Goal: Navigation & Orientation: Find specific page/section

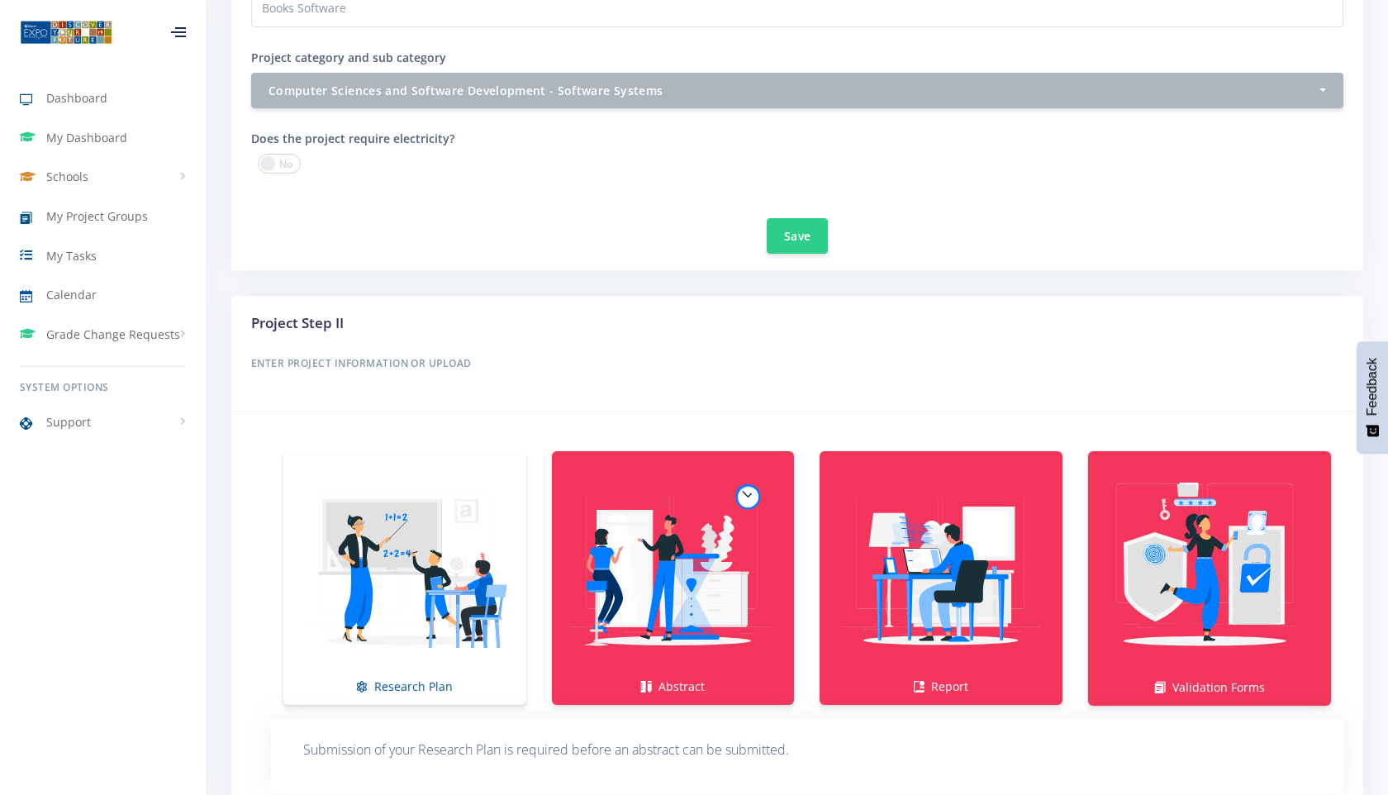
scroll to position [926, 0]
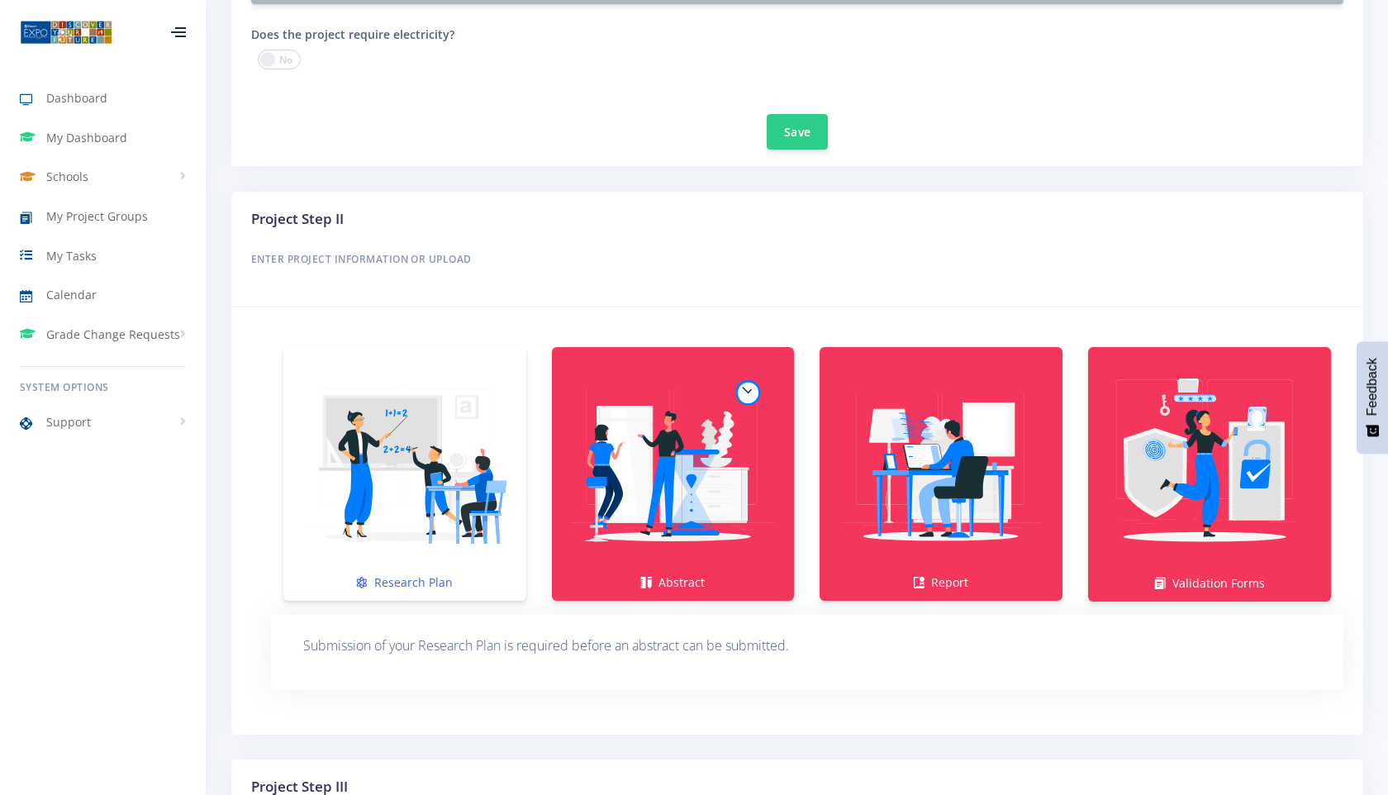
click at [415, 497] on img at bounding box center [405, 465] width 217 height 217
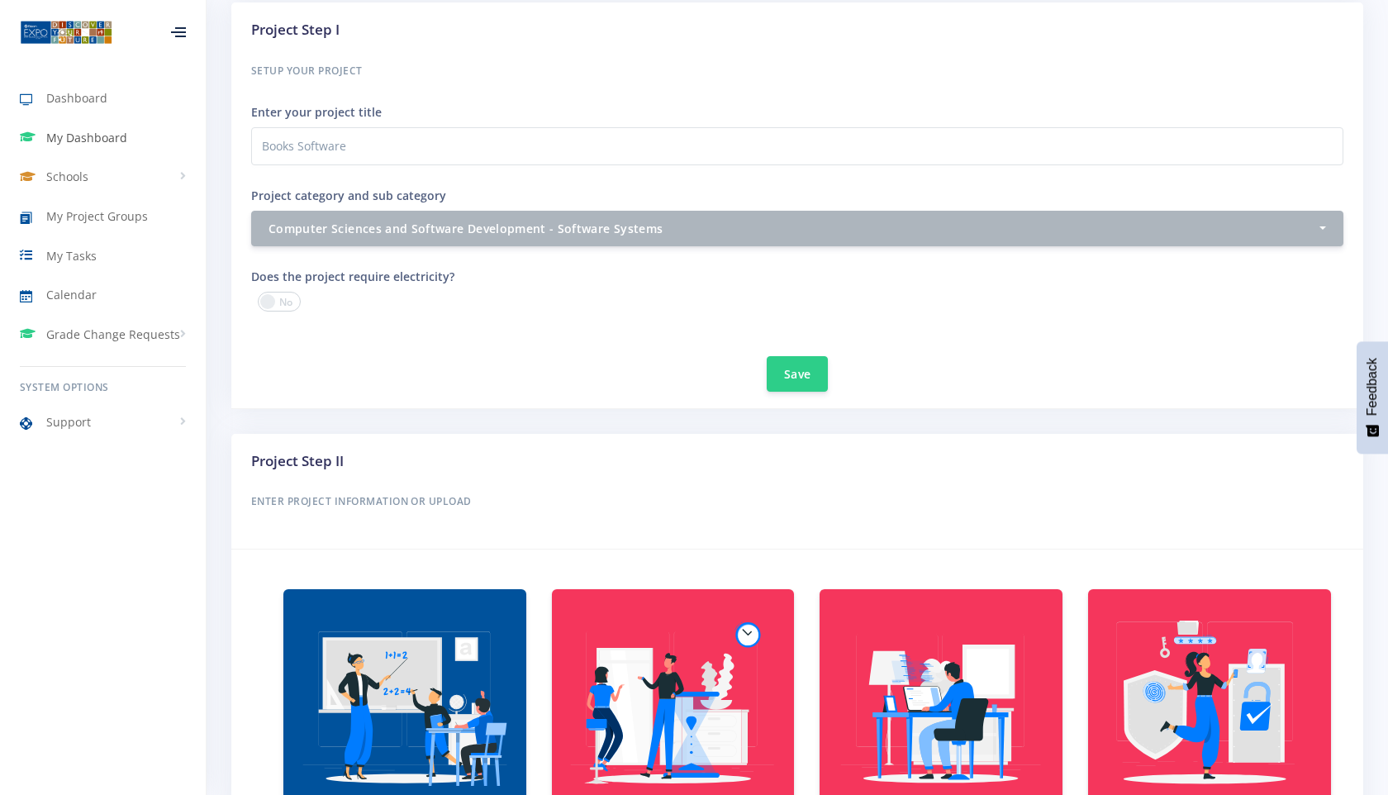
scroll to position [600, 0]
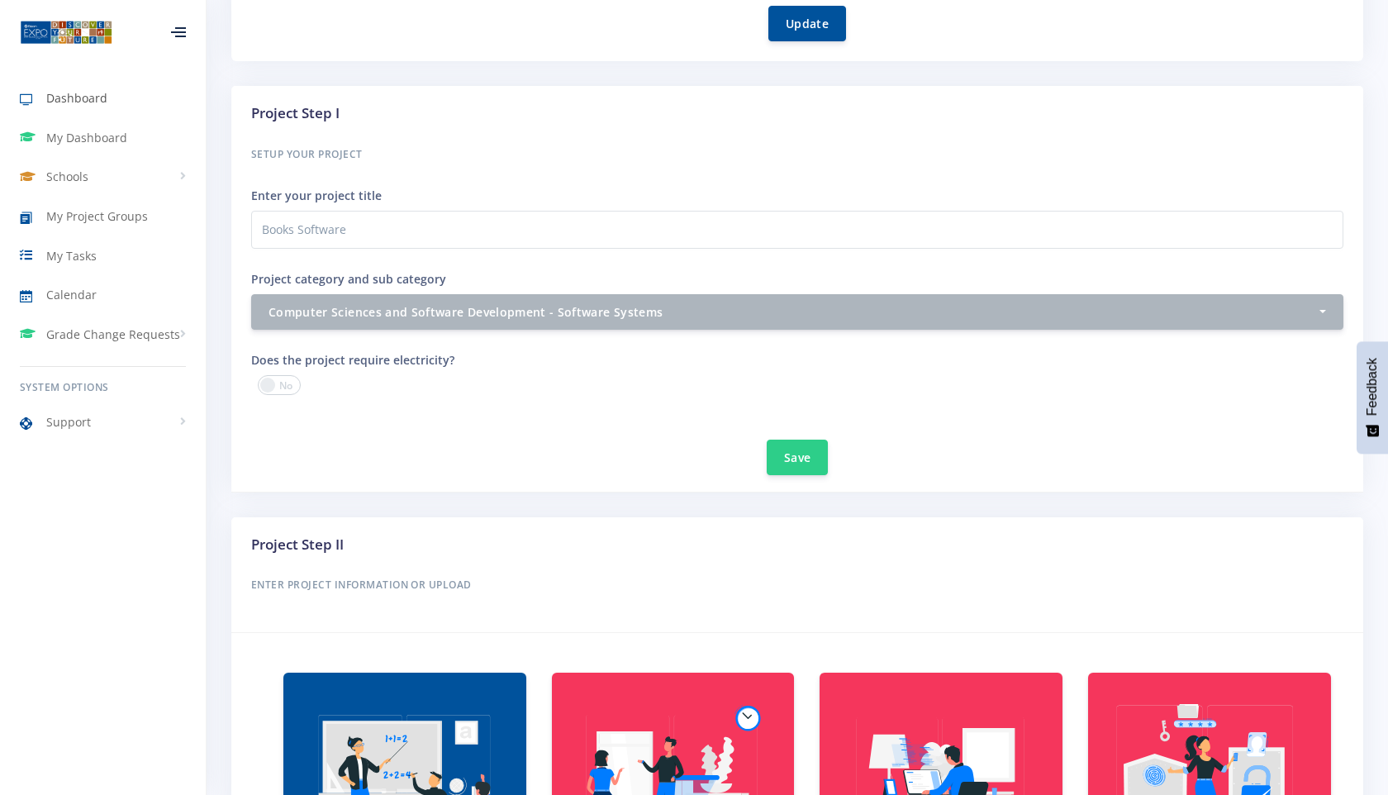
click at [56, 99] on span "Dashboard" at bounding box center [76, 97] width 61 height 17
click at [73, 103] on span "Dashboard" at bounding box center [76, 97] width 61 height 17
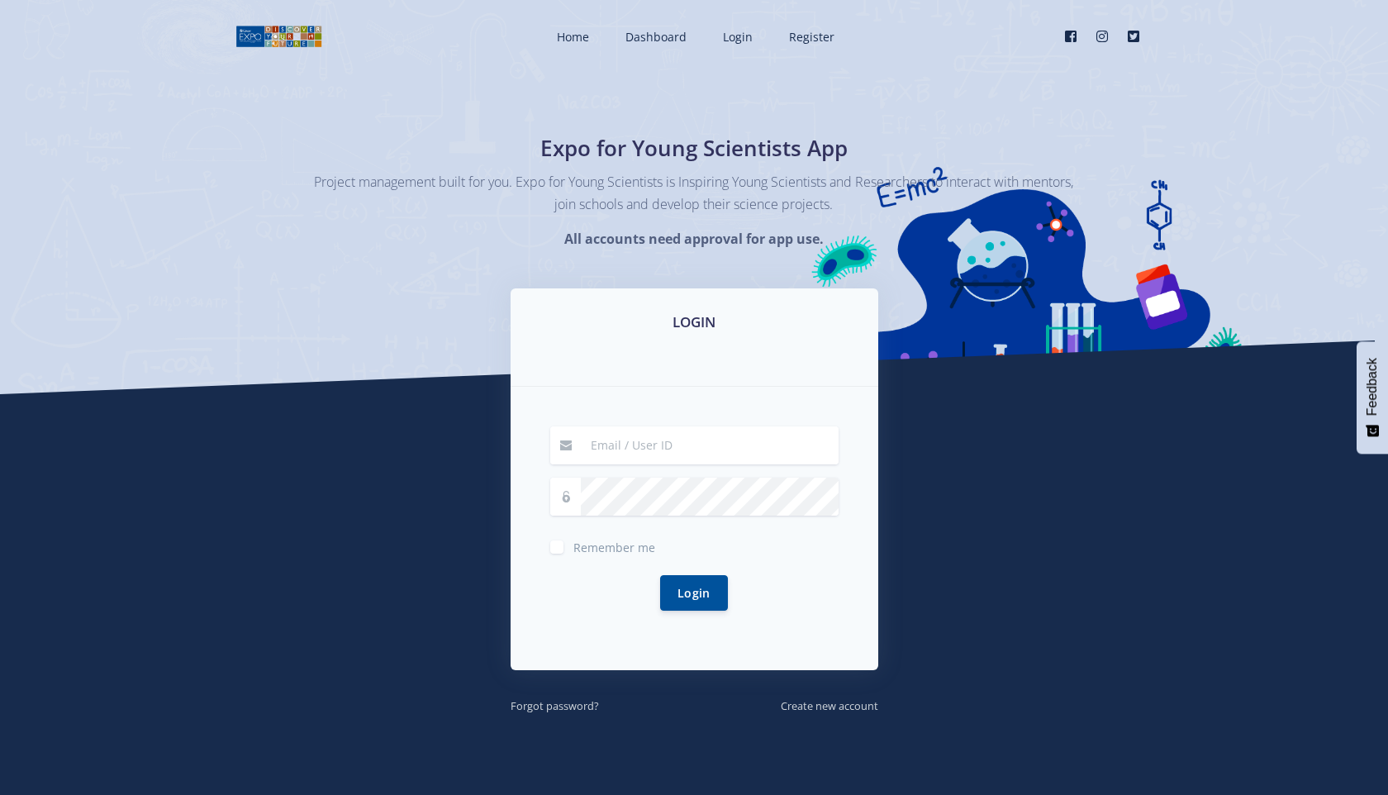
click at [617, 450] on input at bounding box center [710, 445] width 258 height 38
type input "geraldmuller41@gmail.com"
click at [715, 595] on button "Login" at bounding box center [694, 592] width 68 height 36
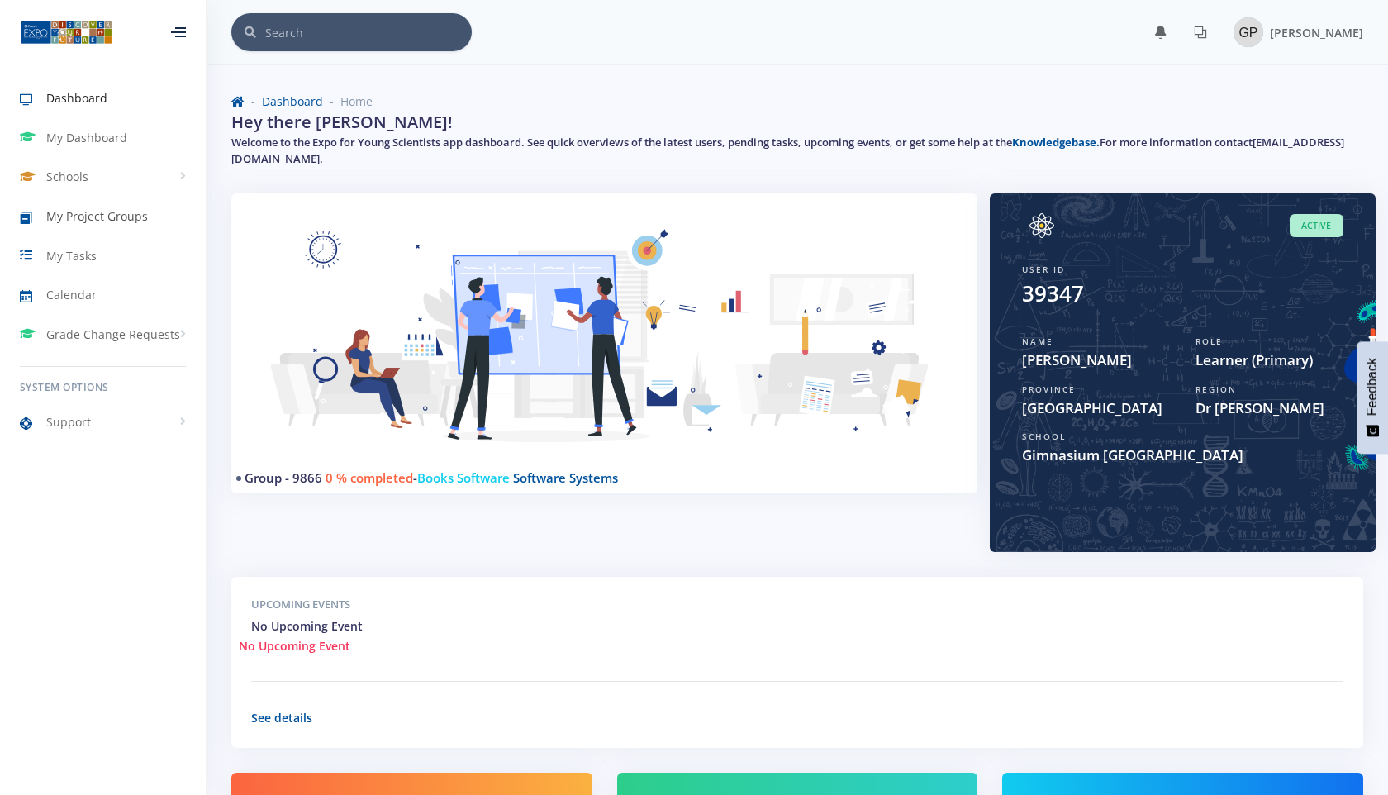
click at [117, 208] on span "My Project Groups" at bounding box center [97, 215] width 102 height 17
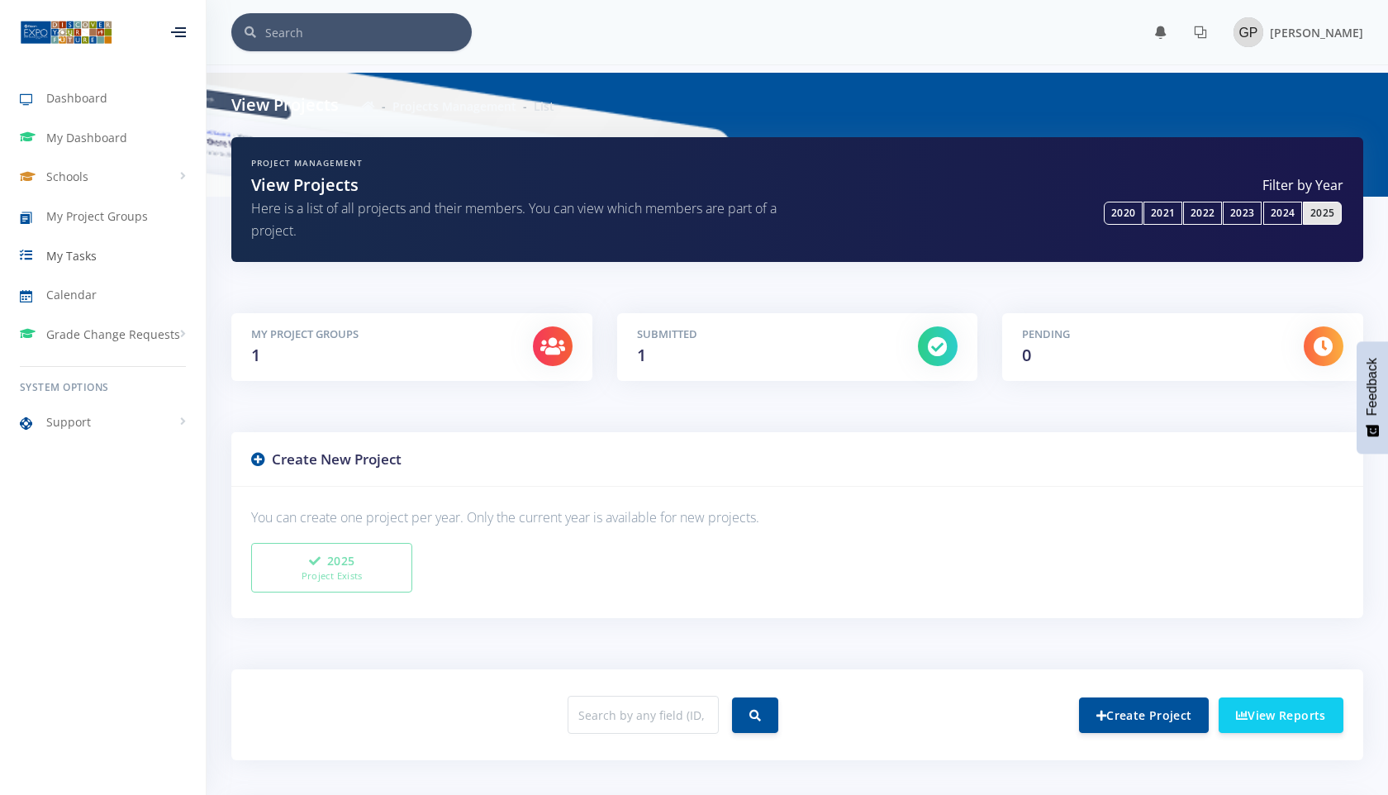
click at [81, 248] on span "My Tasks" at bounding box center [71, 255] width 50 height 17
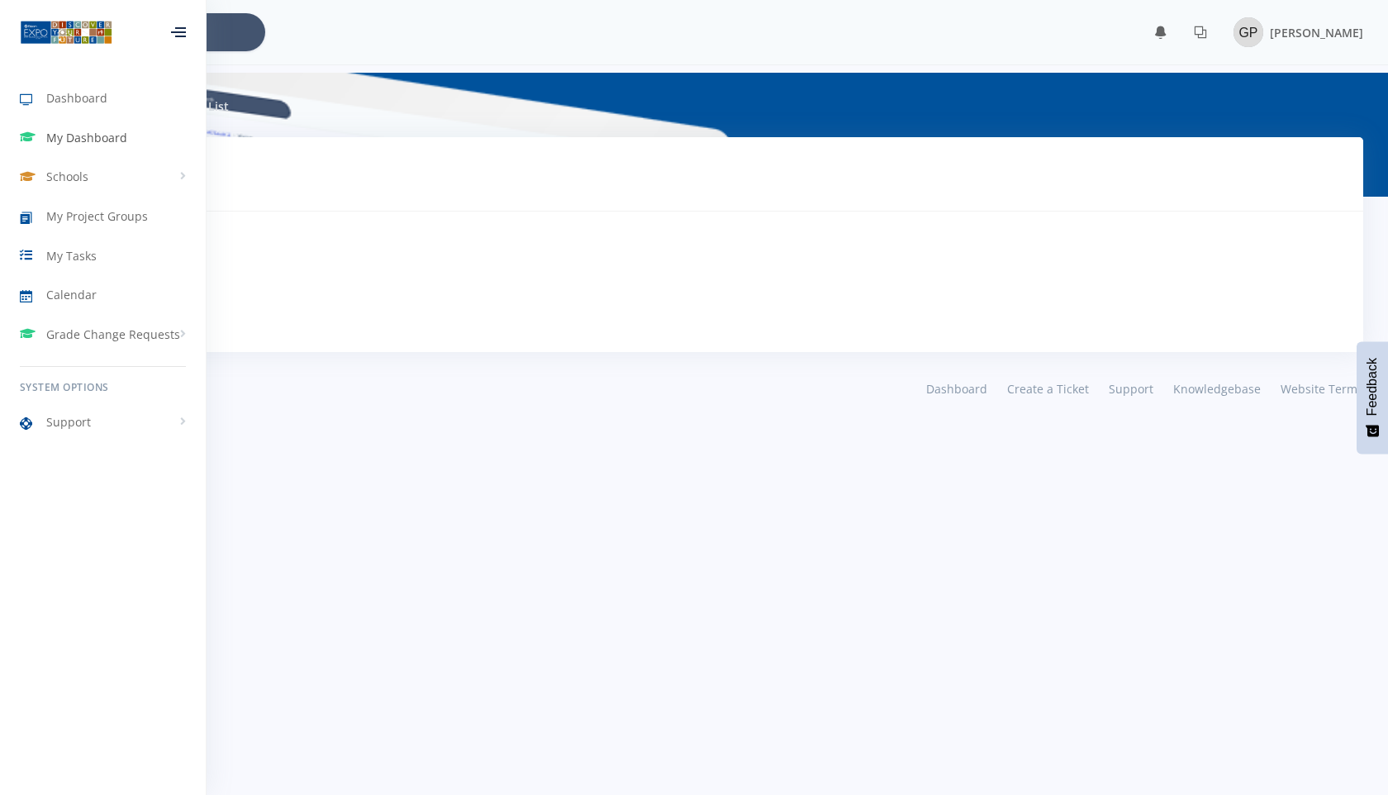
click at [102, 136] on span "My Dashboard" at bounding box center [86, 137] width 81 height 17
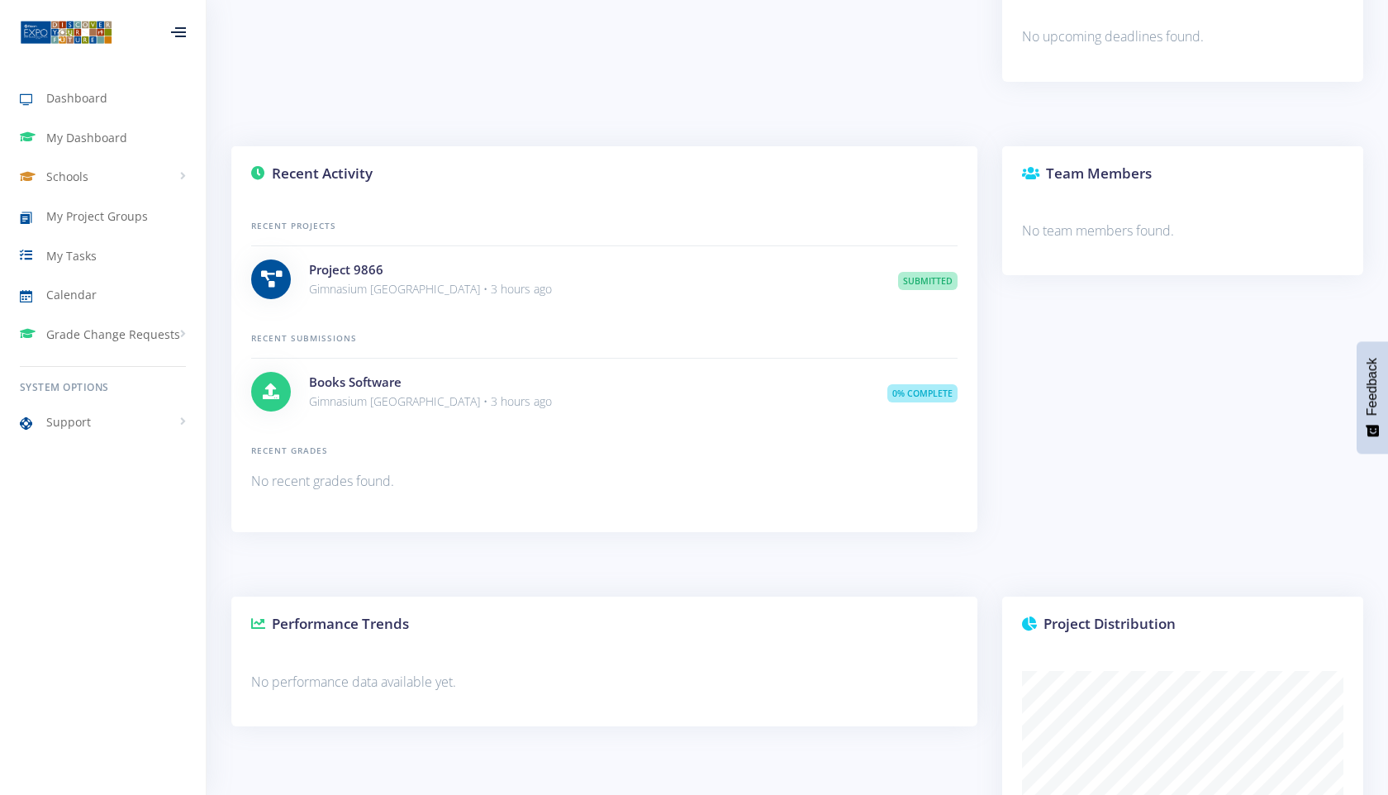
scroll to position [601, 0]
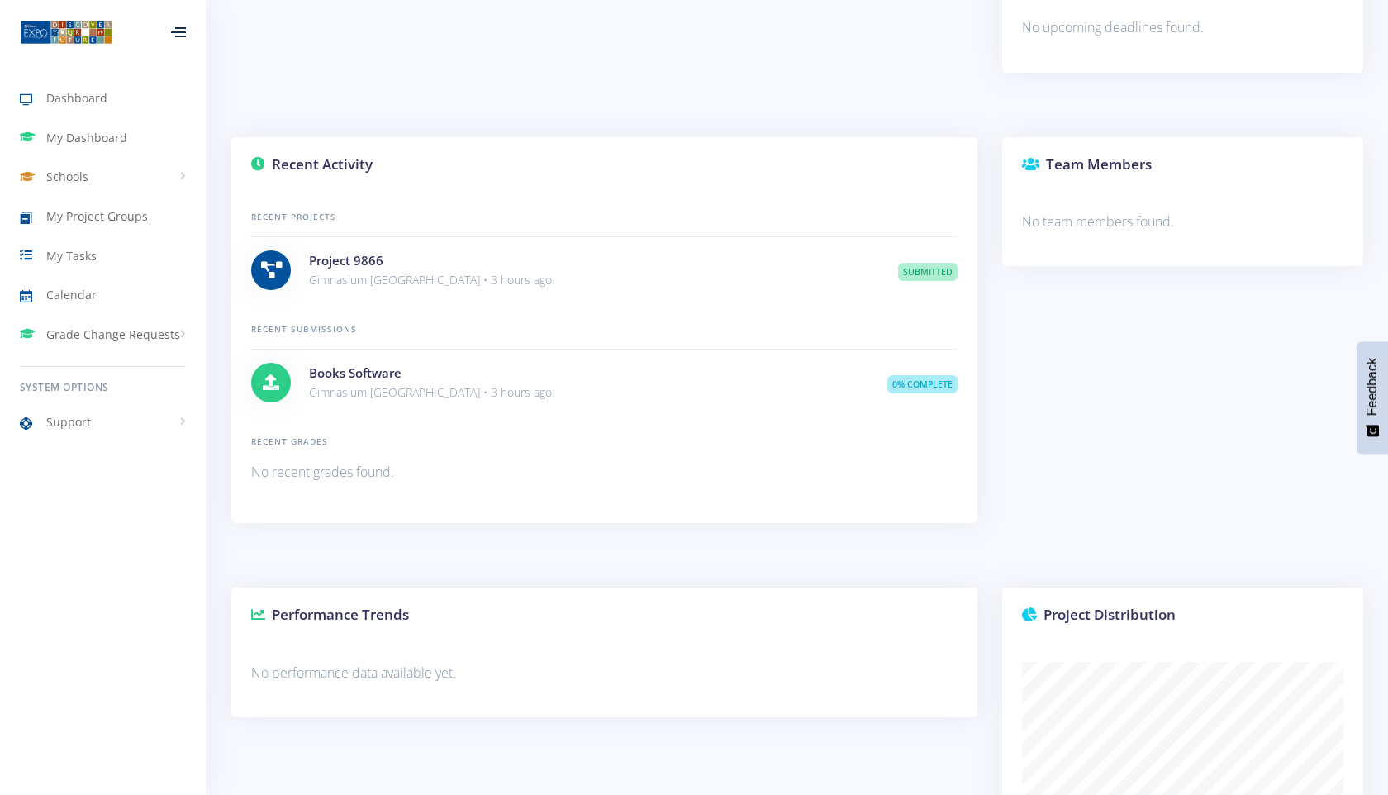
click at [274, 371] on div at bounding box center [271, 383] width 40 height 40
click at [340, 383] on p "Gimnasium Potchefstroom • 3 hours ago" at bounding box center [586, 393] width 554 height 20
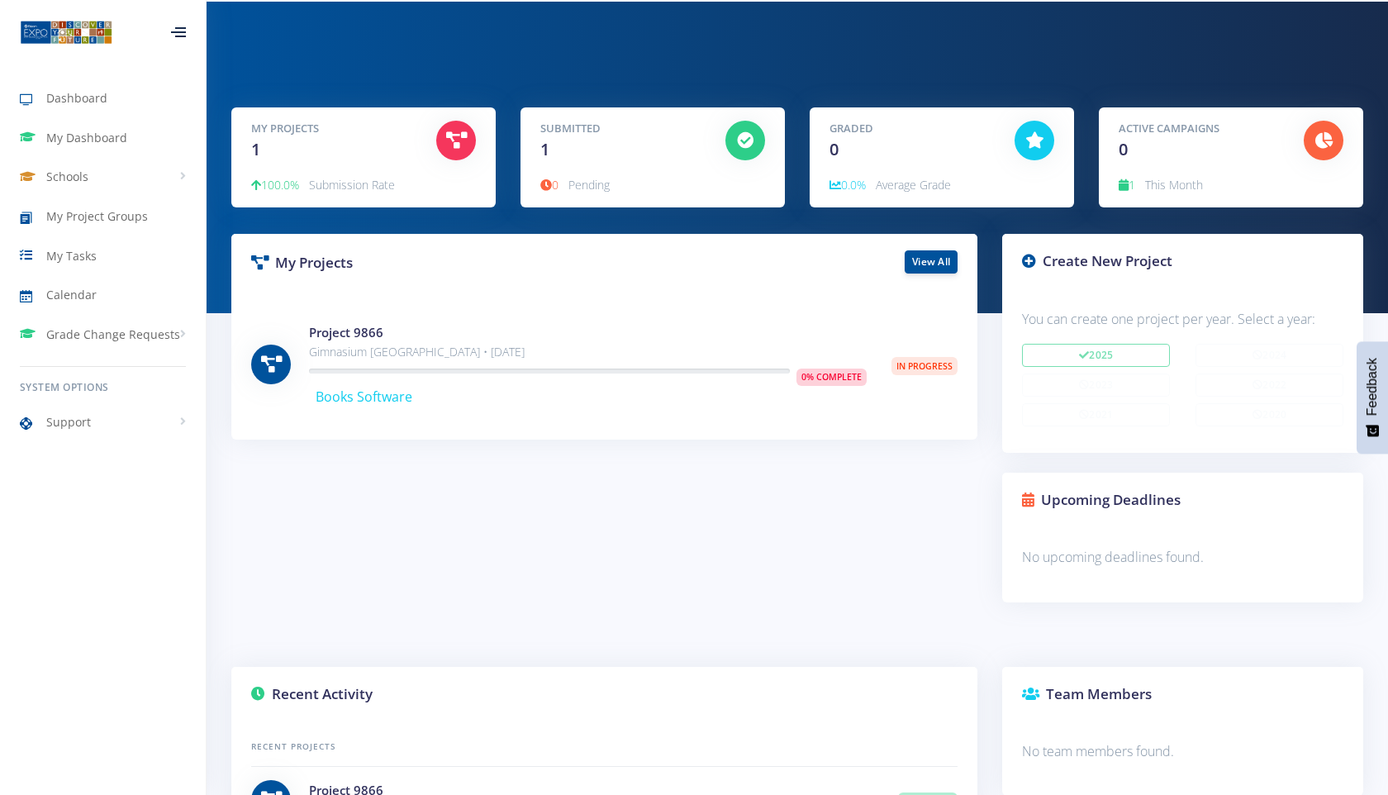
scroll to position [0, 0]
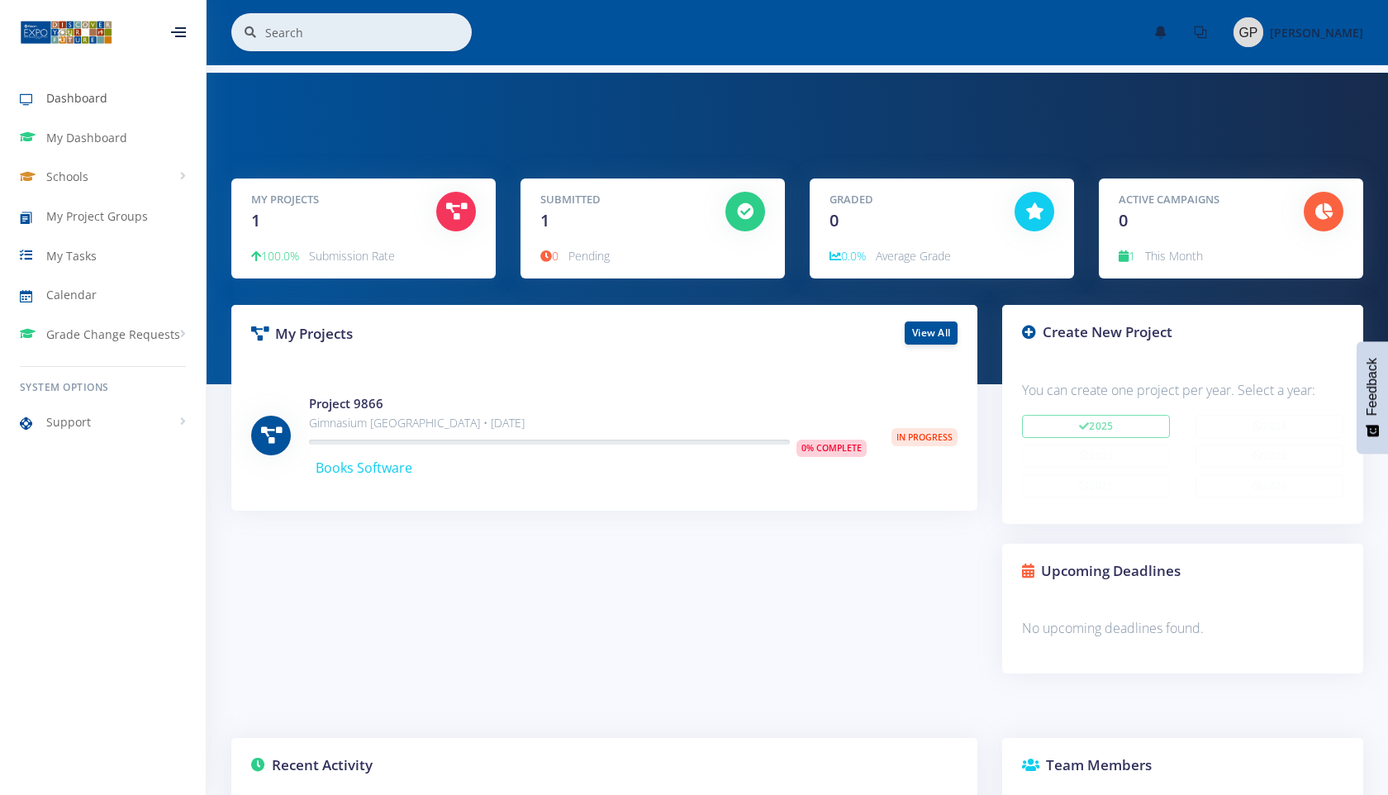
click at [80, 101] on span "Dashboard" at bounding box center [76, 97] width 61 height 17
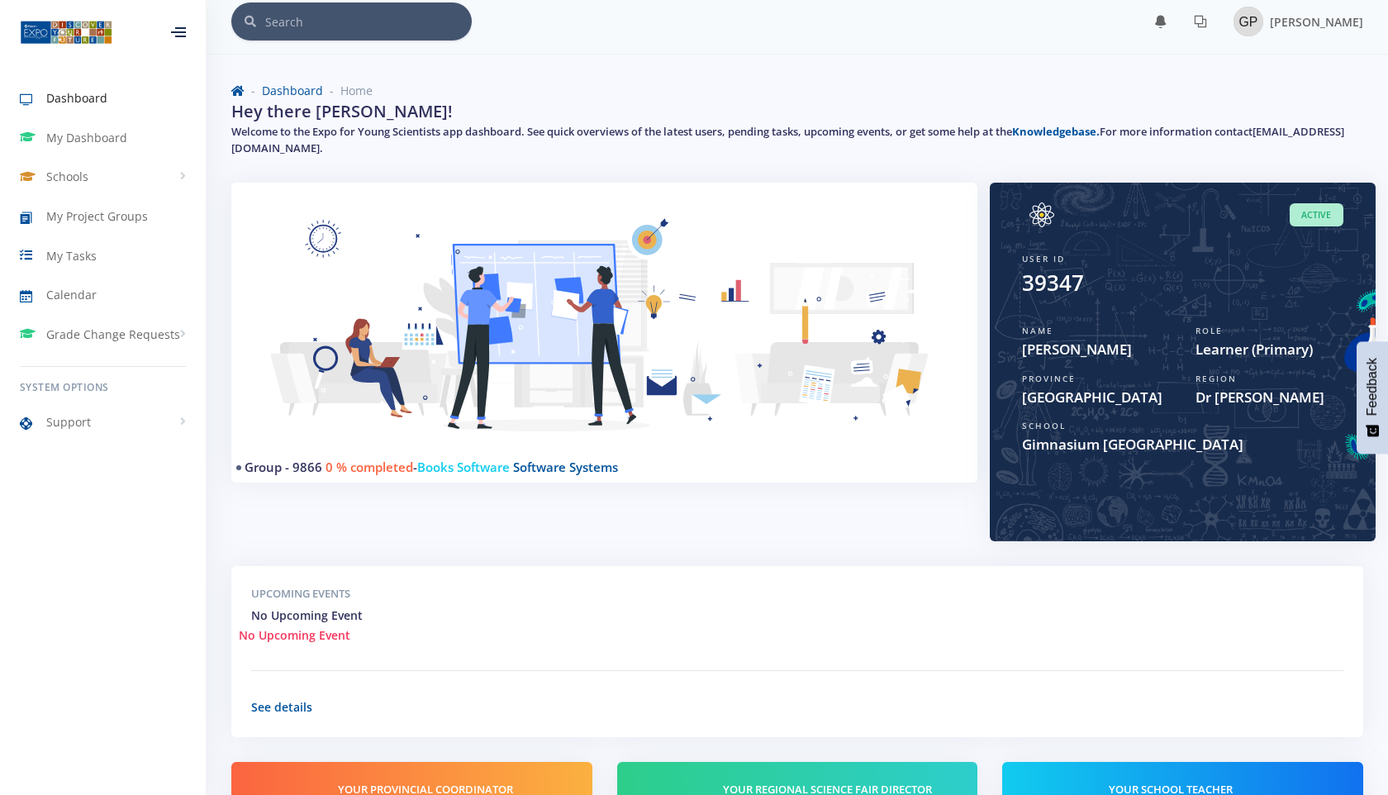
scroll to position [15, 0]
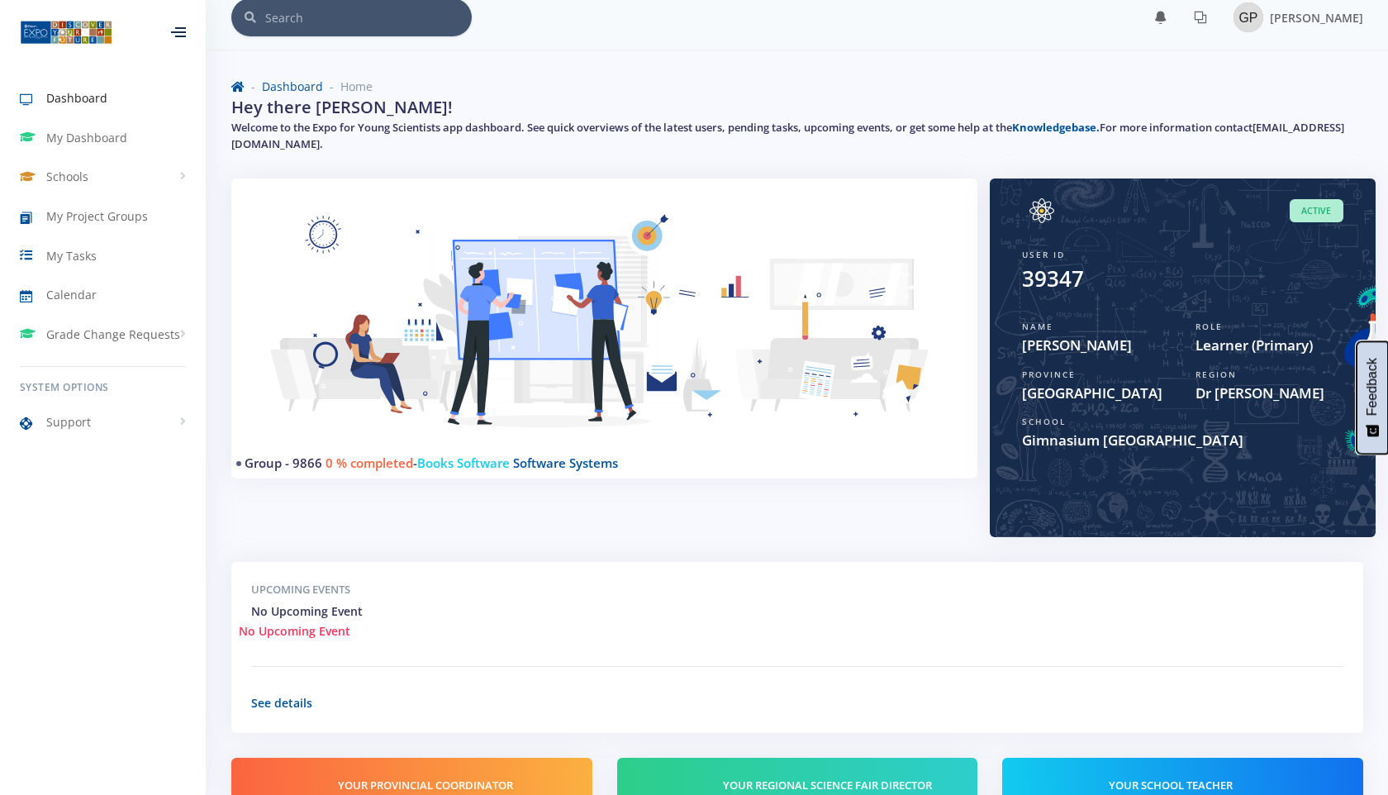
click at [1371, 408] on span "Feedback" at bounding box center [1372, 387] width 15 height 58
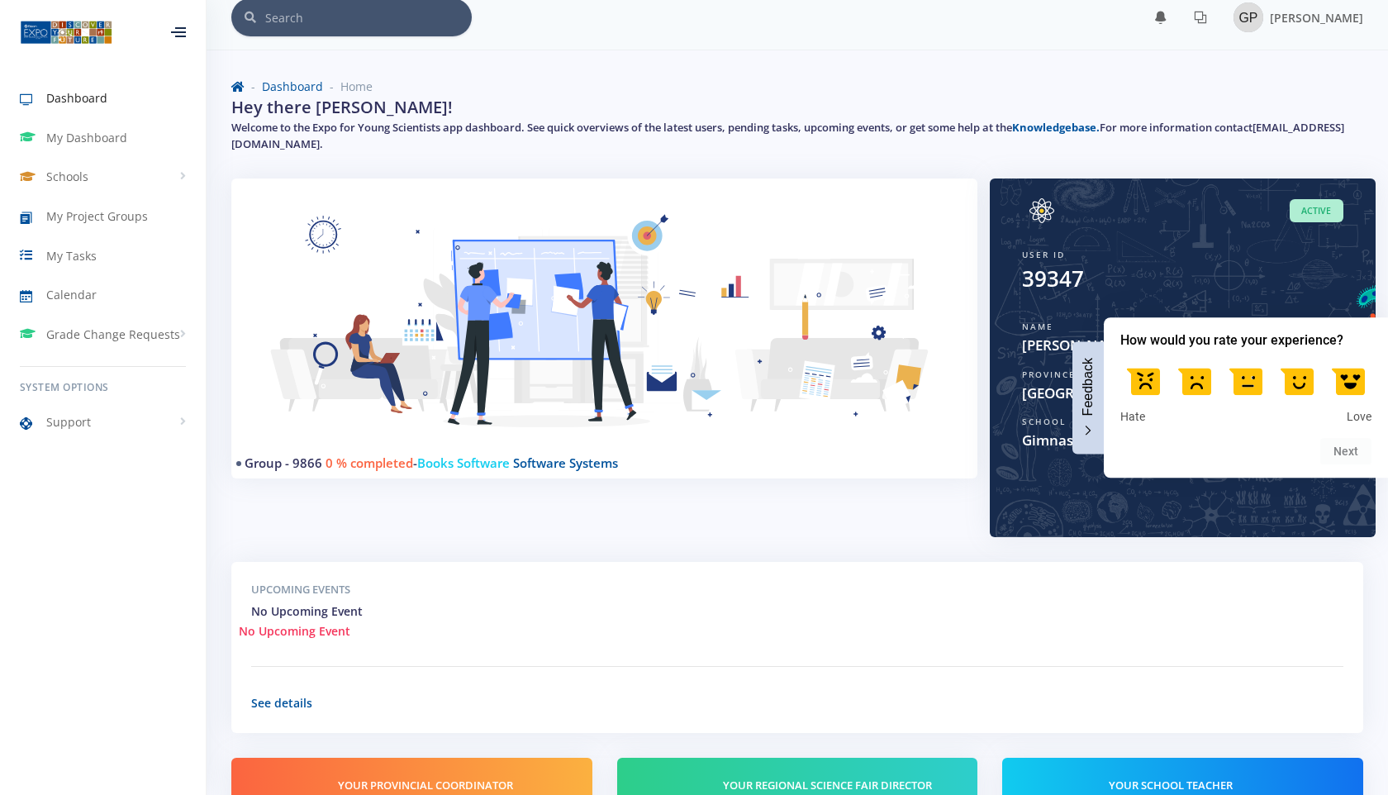
click at [1240, 523] on div "Active User ID 39347 Name [PERSON_NAME] Role Learner (Primary) Province [GEOGRA…" at bounding box center [1183, 358] width 386 height 359
click at [1085, 432] on icon "Feedback - Hide survey" at bounding box center [1088, 431] width 10 height 11
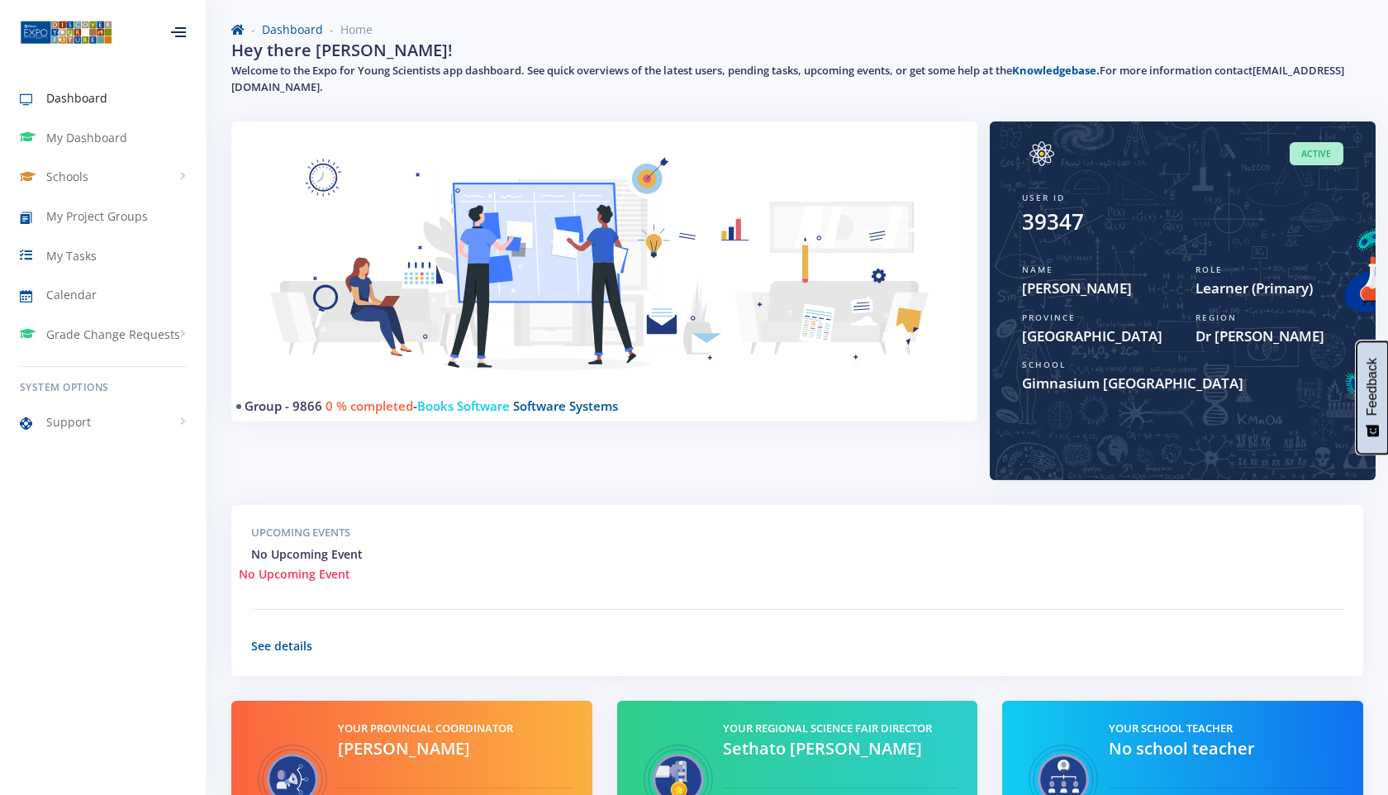
scroll to position [208, 0]
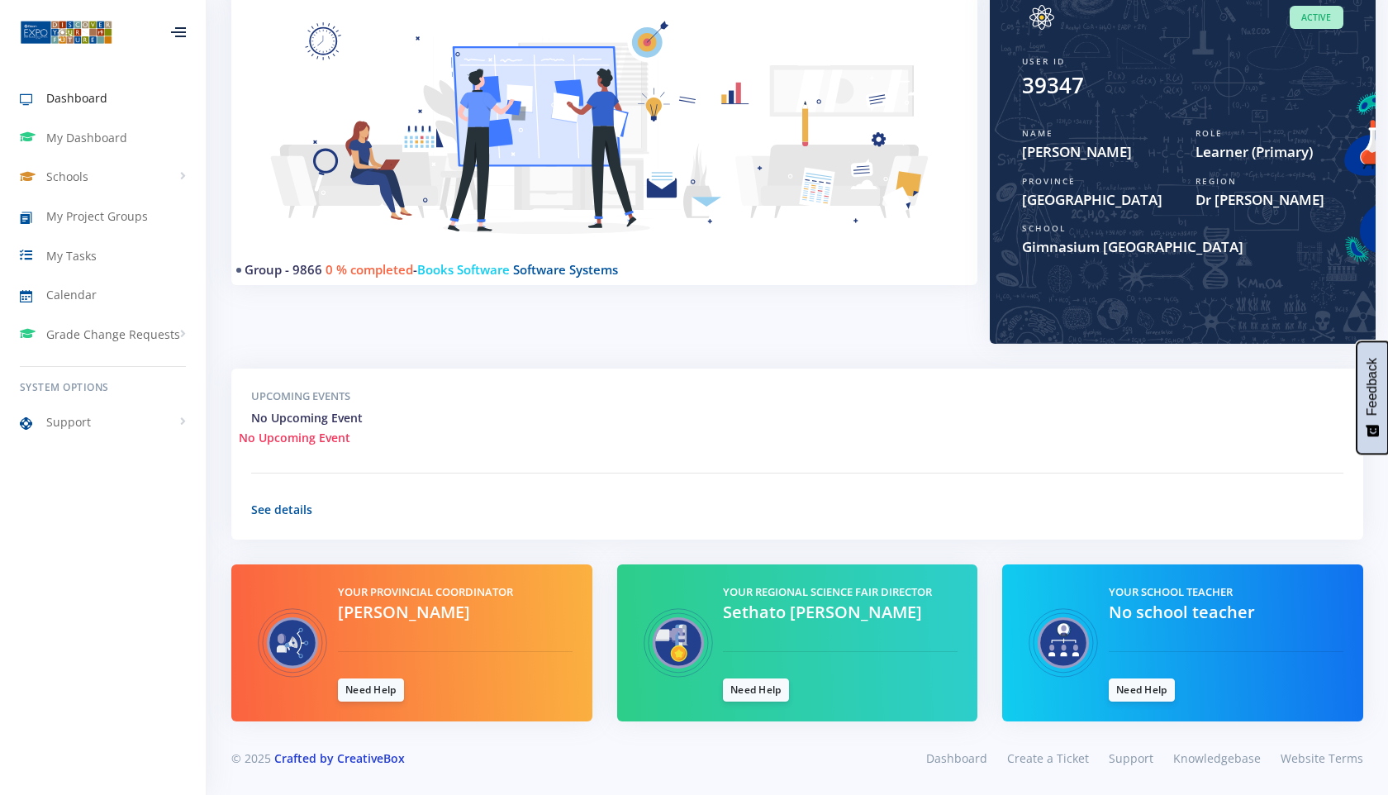
click at [368, 756] on link "Crafted by CreativeBox" at bounding box center [339, 758] width 131 height 16
